Goal: Information Seeking & Learning: Find specific fact

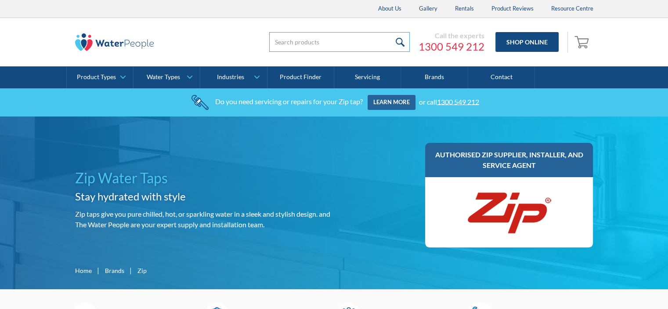
click at [320, 46] on input "search" at bounding box center [339, 42] width 140 height 20
paste input "Zip 93701 Water Filter Cartridge 0.2 Micron Suits Hydrotap Residential"
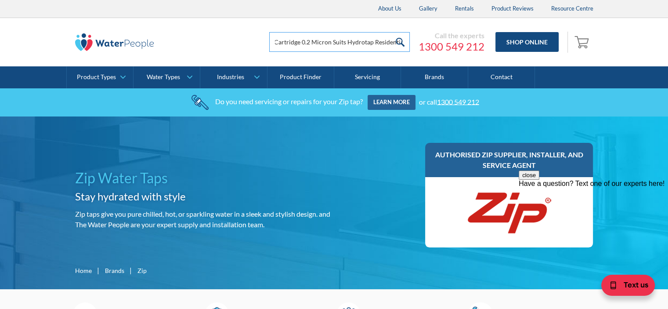
type input "Zip 93701 Water Filter Cartridge 0.2 Micron Suits Hydrotap Residential"
click at [391, 32] on input "submit" at bounding box center [400, 42] width 19 height 20
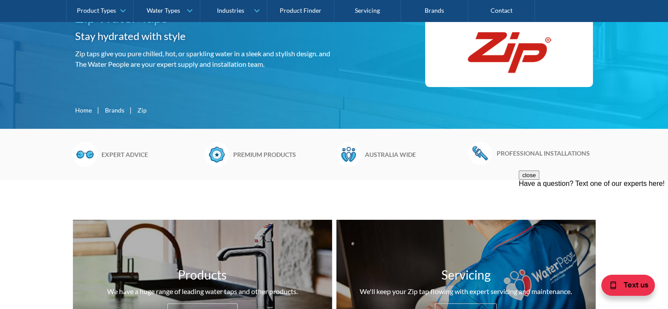
scroll to position [176, 0]
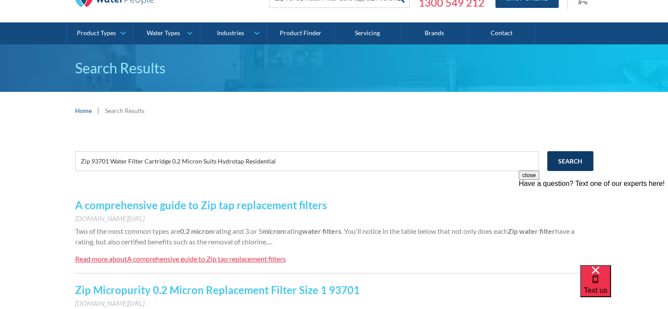
click at [583, 162] on input "Search" at bounding box center [570, 161] width 46 height 20
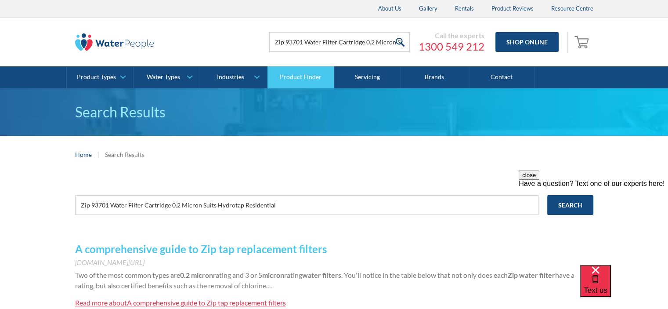
click at [296, 74] on link "Product Finder" at bounding box center [300, 77] width 67 height 22
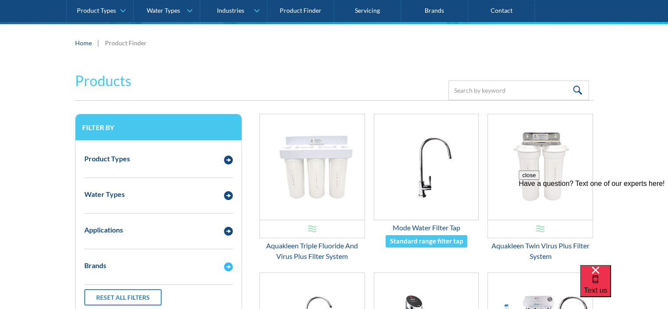
scroll to position [176, 0]
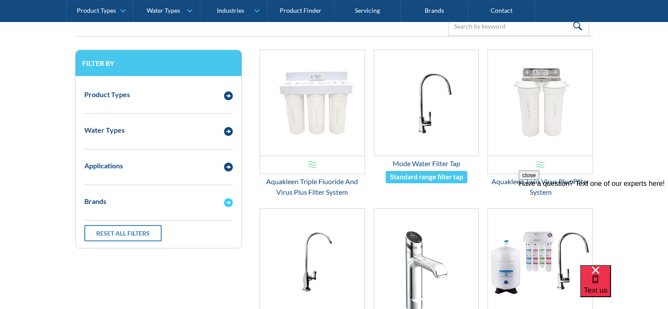
click at [229, 203] on img "Email Form 3" at bounding box center [228, 202] width 9 height 9
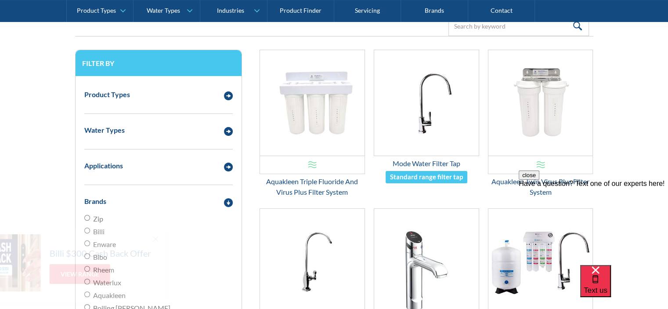
click at [88, 217] on input "Zip" at bounding box center [87, 218] width 6 height 6
radio input "true"
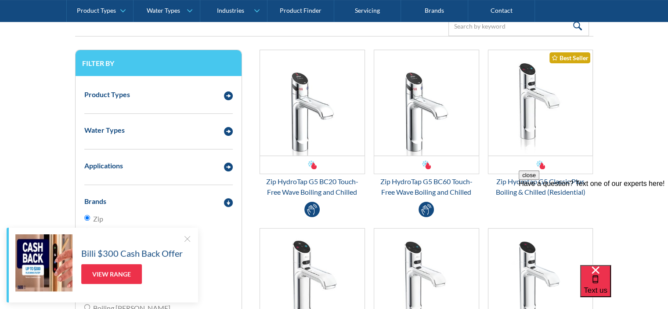
click at [183, 237] on div at bounding box center [187, 238] width 9 height 9
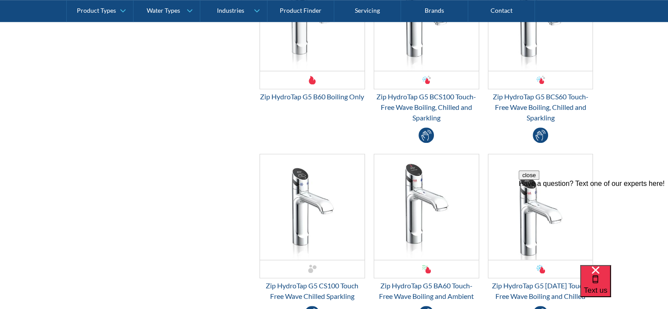
scroll to position [790, 0]
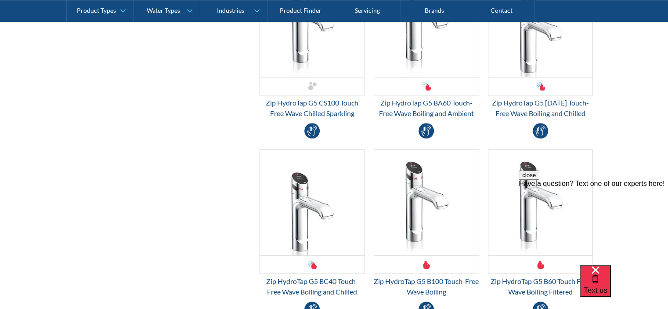
click at [539, 180] on button "close" at bounding box center [528, 174] width 21 height 9
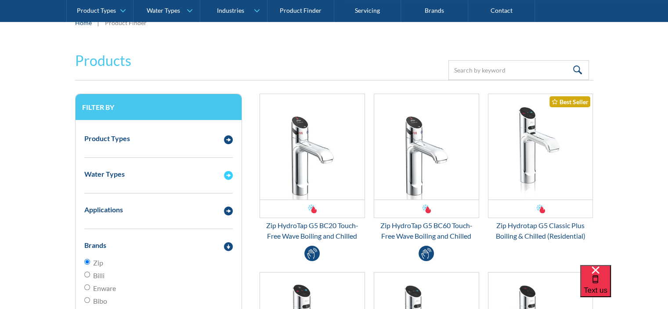
scroll to position [0, 0]
